Goal: Task Accomplishment & Management: Manage account settings

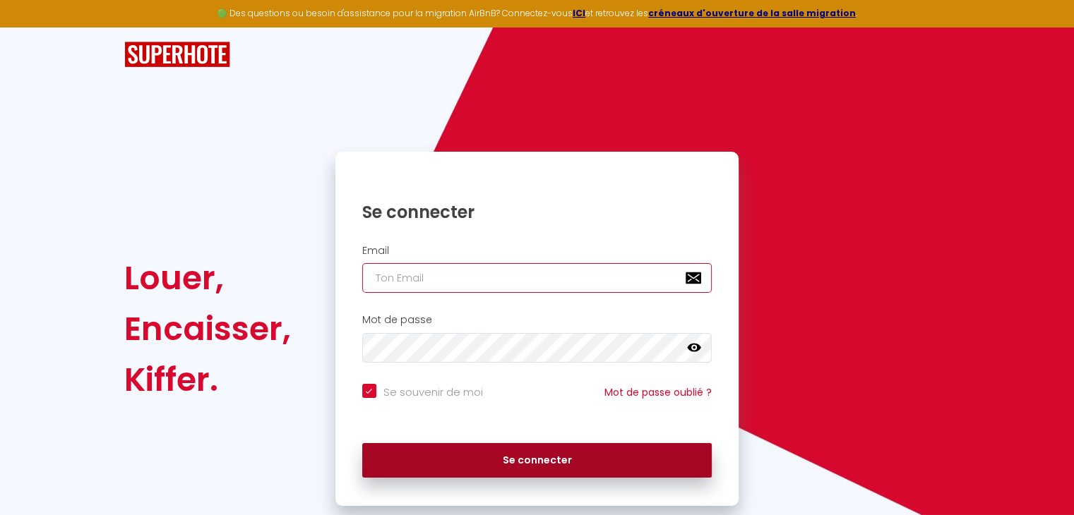
type input "[EMAIL_ADDRESS][DOMAIN_NAME]"
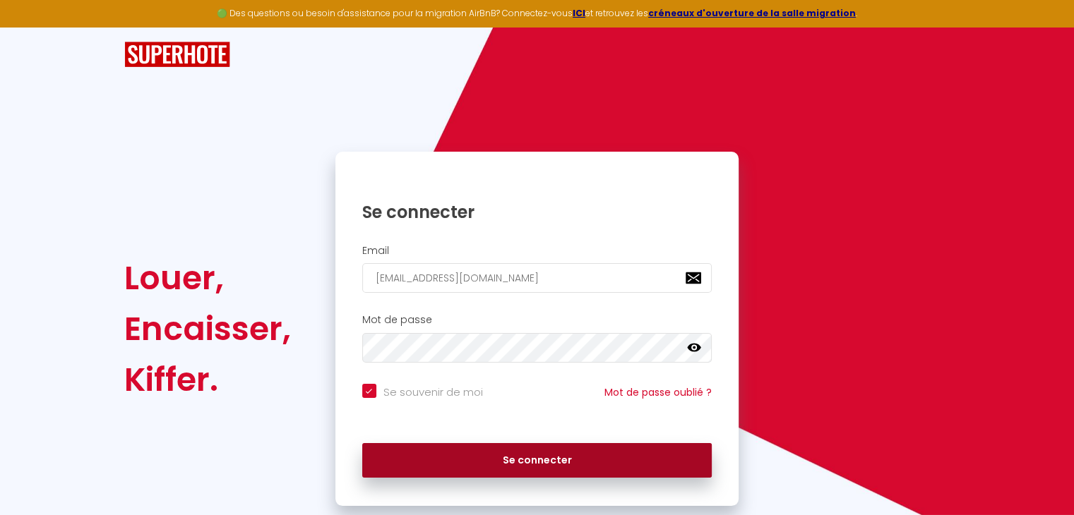
click at [474, 450] on button "Se connecter" at bounding box center [537, 460] width 350 height 35
checkbox input "true"
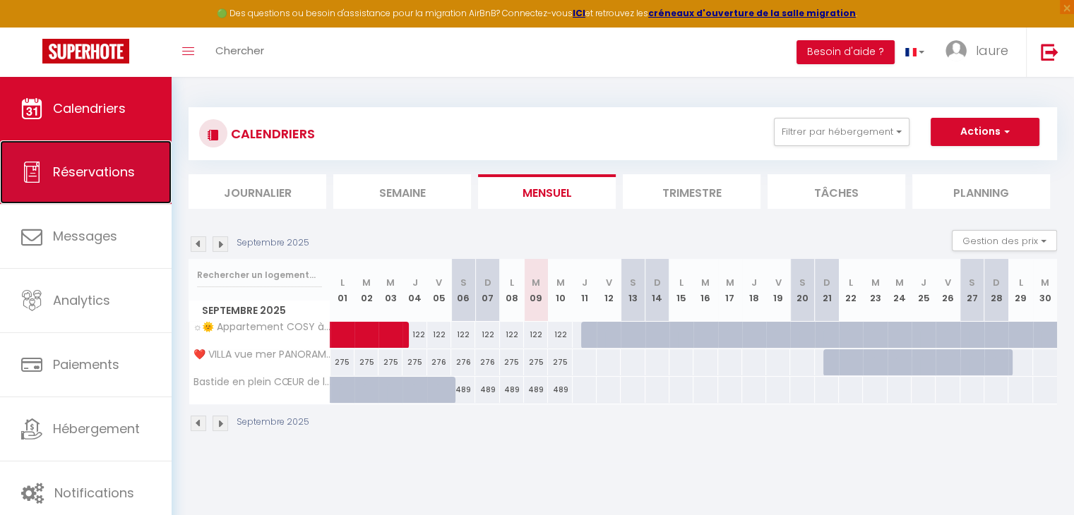
click at [100, 184] on link "Réservations" at bounding box center [86, 172] width 172 height 64
select select "not_cancelled"
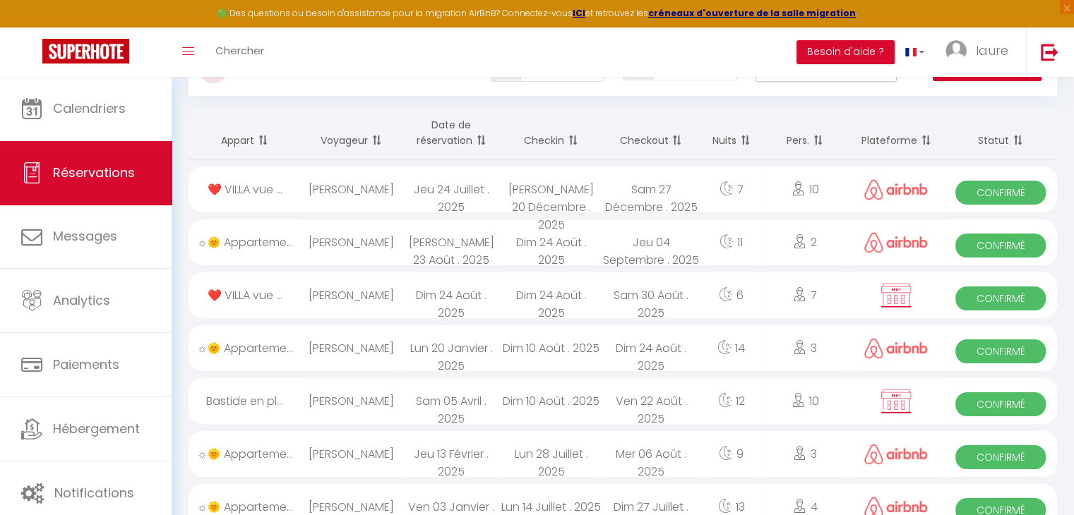
scroll to position [126, 0]
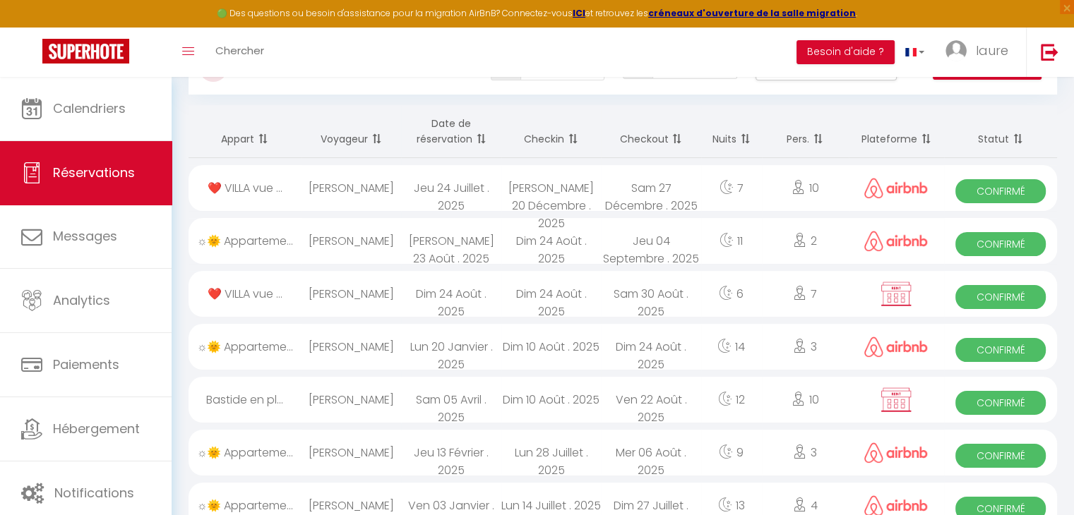
click at [409, 304] on div "Dim 24 Août . 2025" at bounding box center [451, 294] width 100 height 46
select select "OK"
select select "KO"
select select "0"
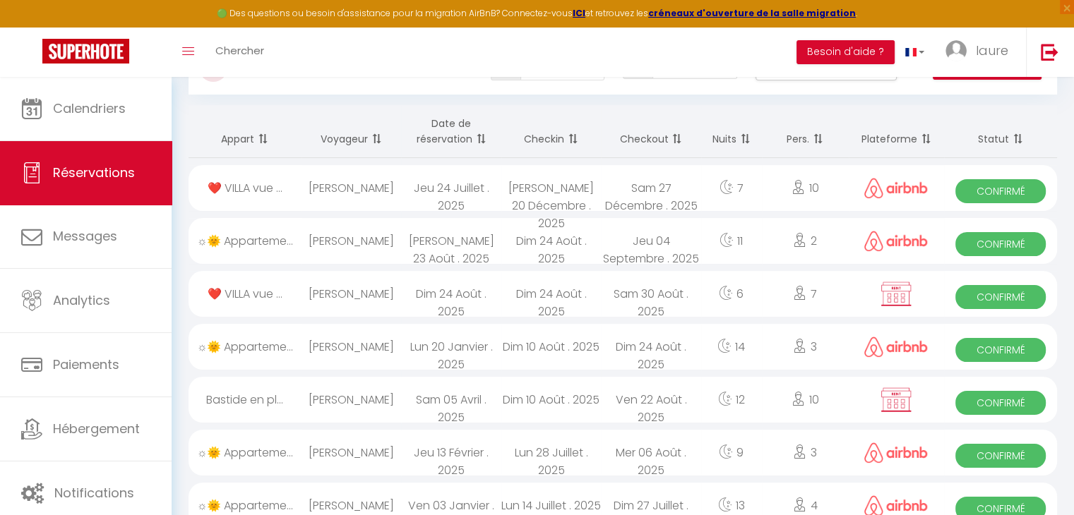
select select "1"
select select
